Goal: Information Seeking & Learning: Learn about a topic

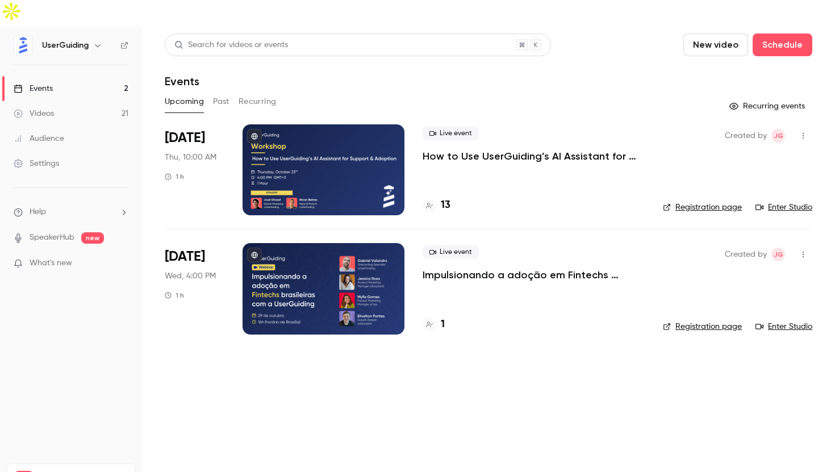
click at [73, 76] on link "Events 2" at bounding box center [71, 88] width 142 height 25
click at [226, 93] on button "Past" at bounding box center [221, 102] width 16 height 18
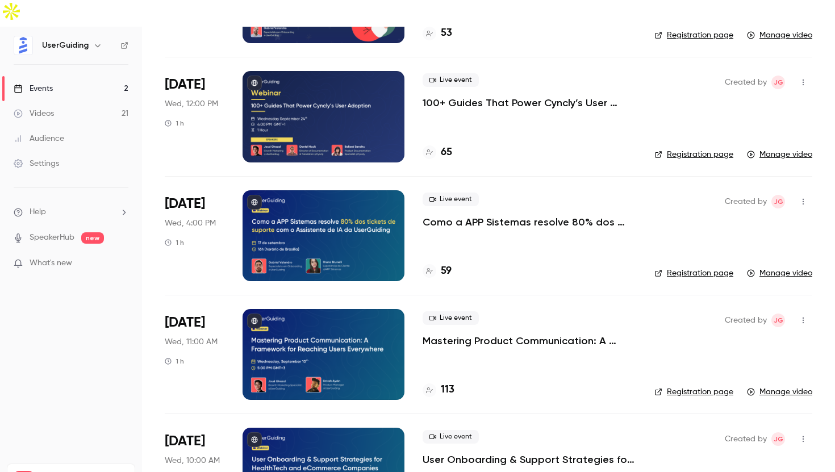
scroll to position [324, 0]
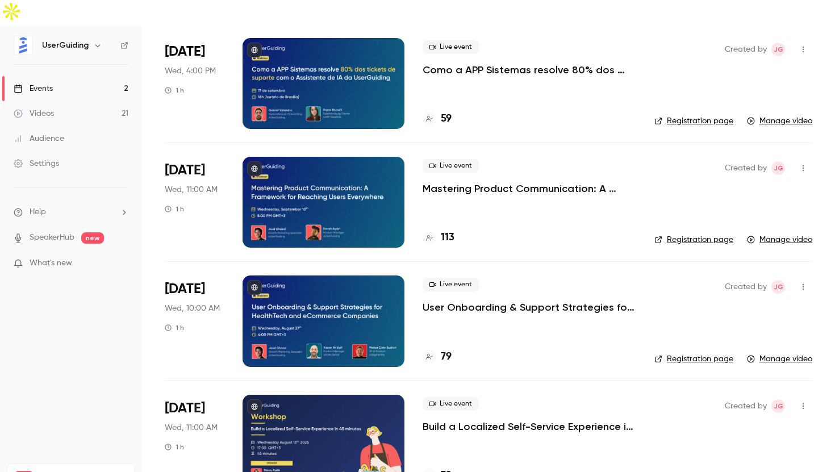
click at [382, 278] on div at bounding box center [324, 321] width 162 height 91
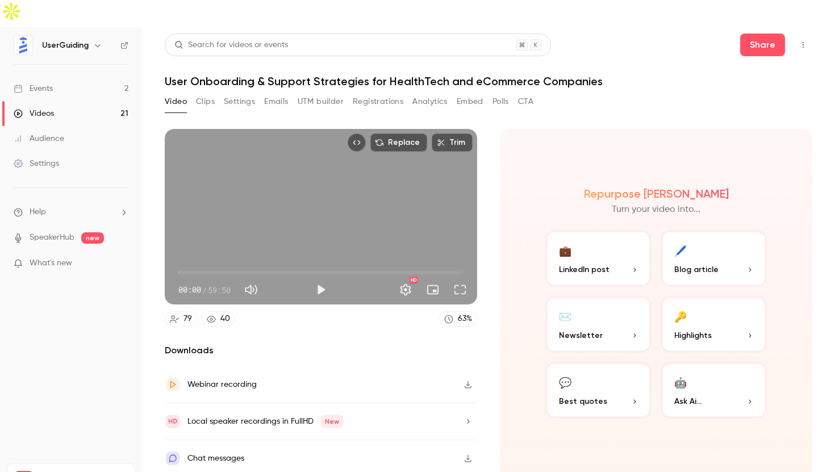
click at [391, 93] on button "Registrations" at bounding box center [378, 102] width 51 height 18
type input "*****"
click at [232, 264] on span "11:19" at bounding box center [320, 273] width 285 height 18
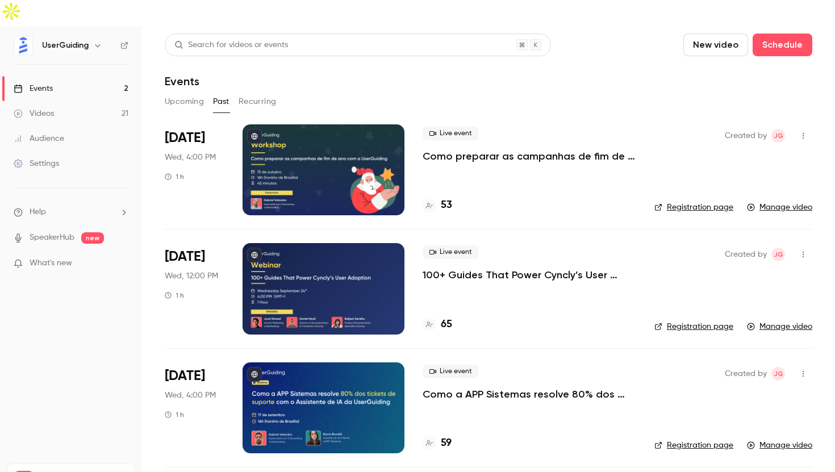
click at [378, 154] on div at bounding box center [324, 169] width 162 height 91
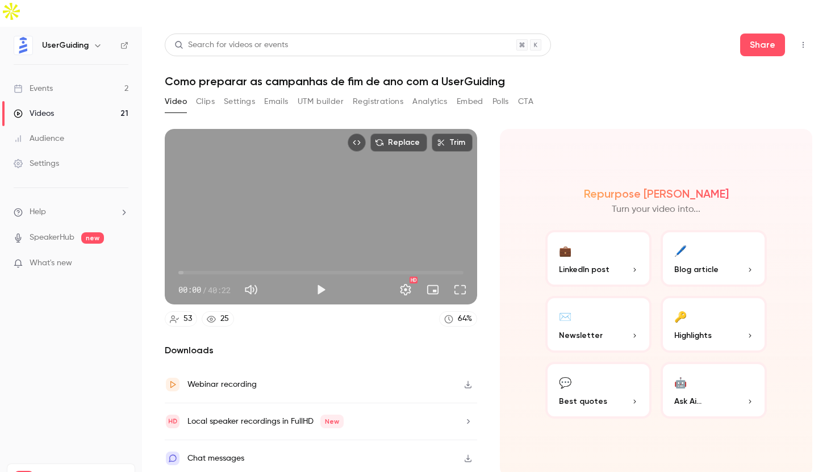
click at [415, 93] on button "Analytics" at bounding box center [429, 102] width 35 height 18
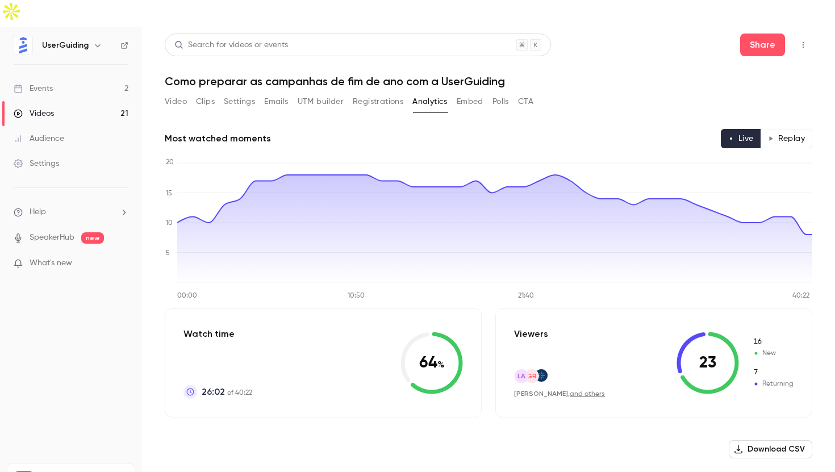
click at [361, 93] on button "Registrations" at bounding box center [378, 102] width 51 height 18
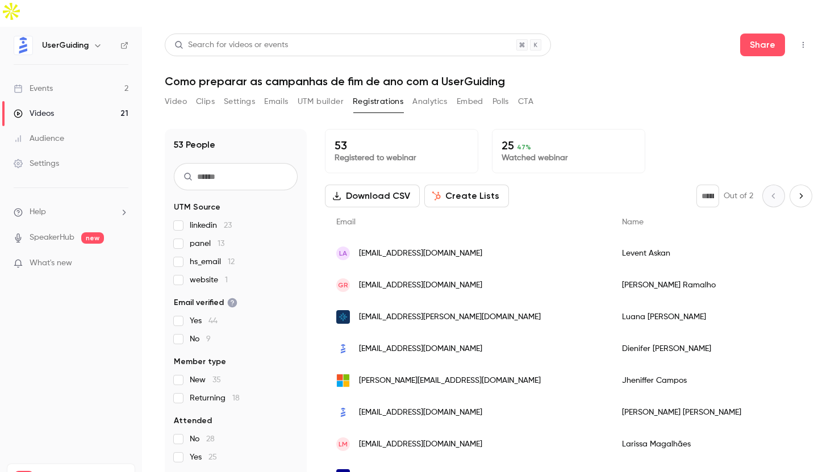
click at [73, 76] on link "Events 2" at bounding box center [71, 88] width 142 height 25
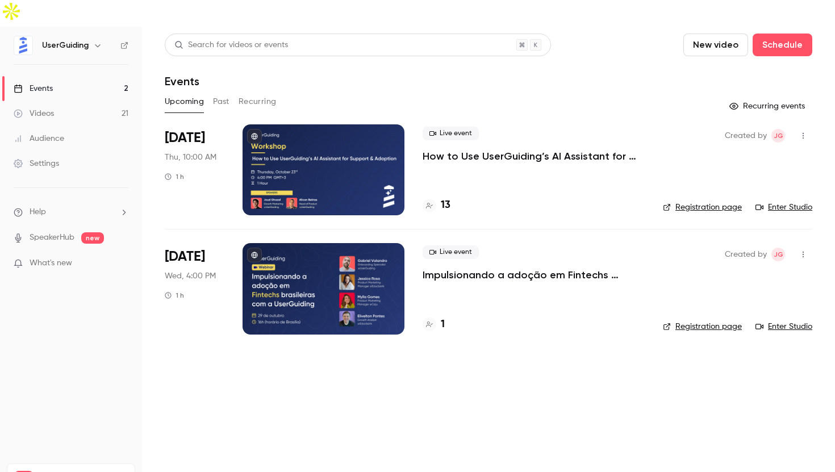
click at [218, 93] on button "Past" at bounding box center [221, 102] width 16 height 18
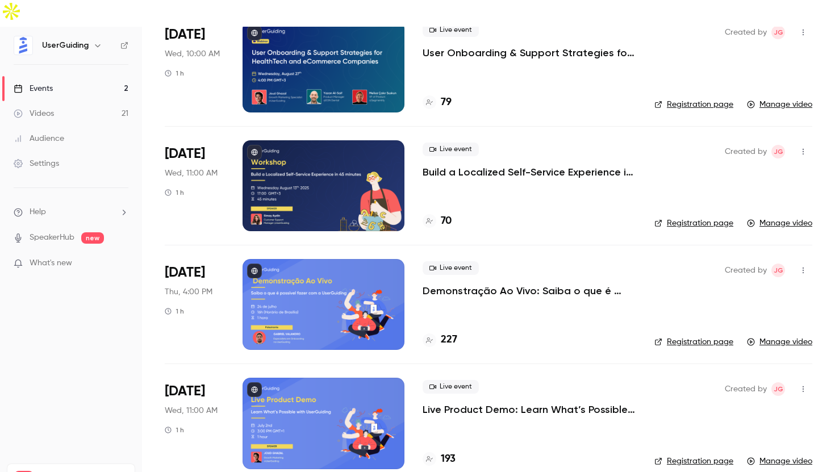
scroll to position [604, 0]
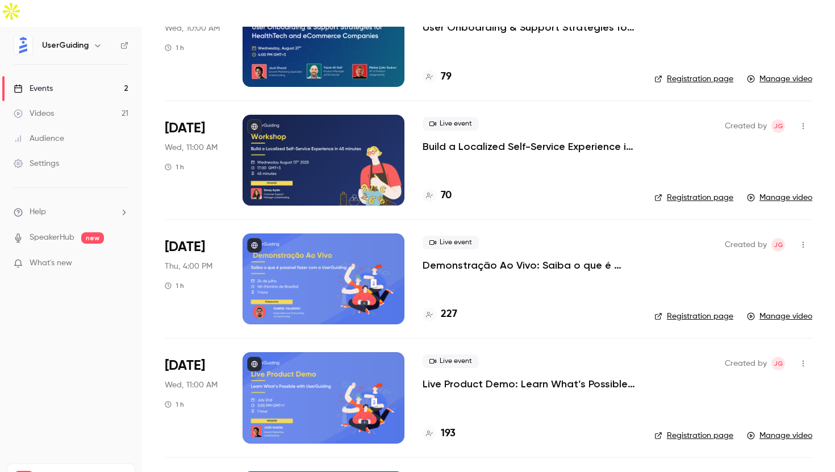
click at [377, 253] on div at bounding box center [324, 278] width 162 height 91
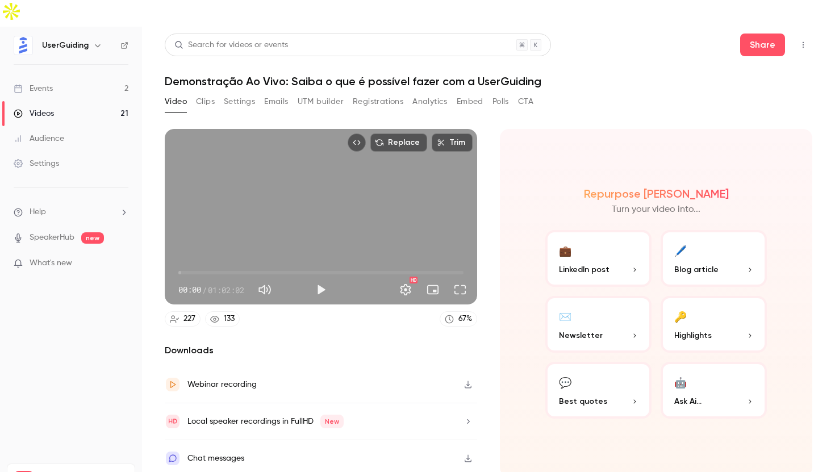
click at [416, 93] on button "Analytics" at bounding box center [429, 102] width 35 height 18
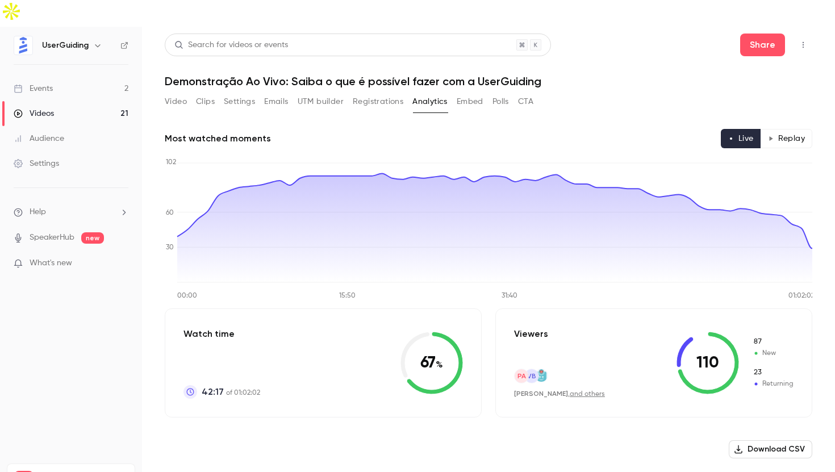
click at [369, 93] on button "Registrations" at bounding box center [378, 102] width 51 height 18
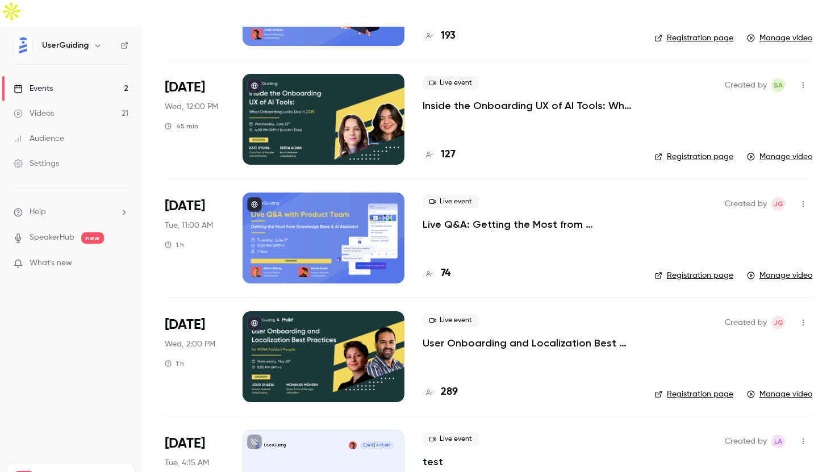
scroll to position [692, 0]
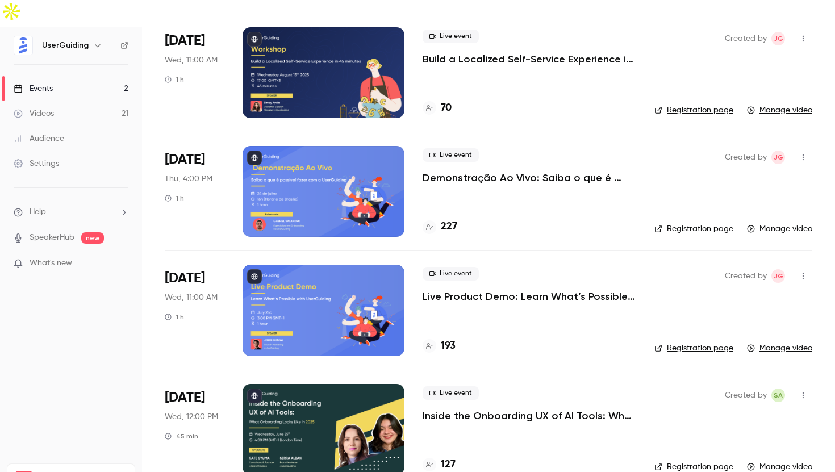
click at [326, 270] on div at bounding box center [324, 310] width 162 height 91
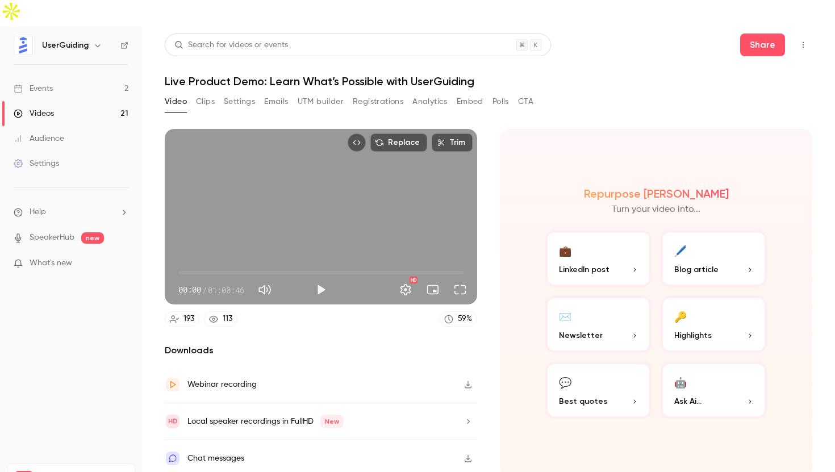
click at [381, 93] on button "Registrations" at bounding box center [378, 102] width 51 height 18
